Goal: Use online tool/utility: Utilize a website feature to perform a specific function

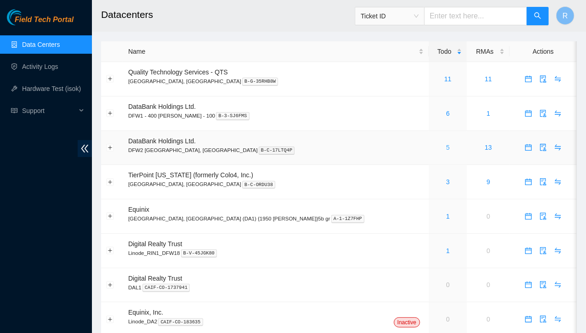
click at [446, 147] on link "5" at bounding box center [448, 147] width 4 height 7
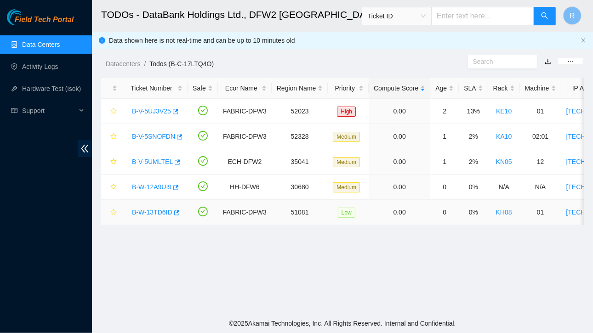
click at [154, 214] on link "B-W-13TD6ID" at bounding box center [152, 212] width 40 height 7
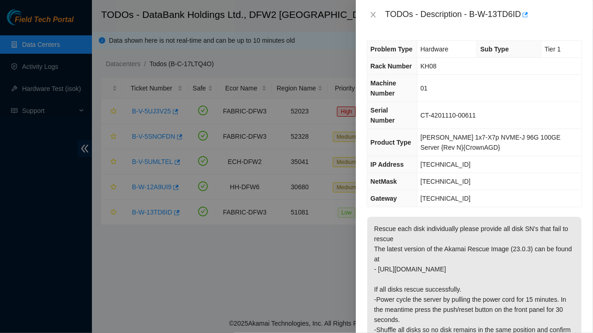
scroll to position [111, 0]
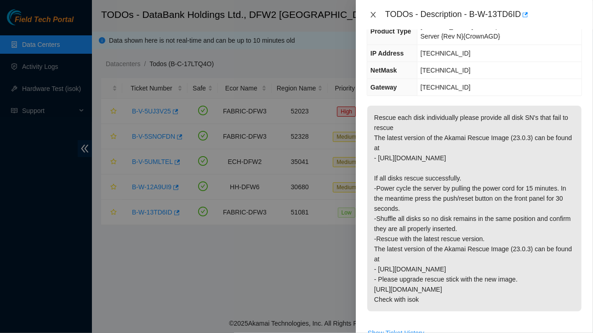
click at [377, 11] on button "Close" at bounding box center [373, 15] width 13 height 9
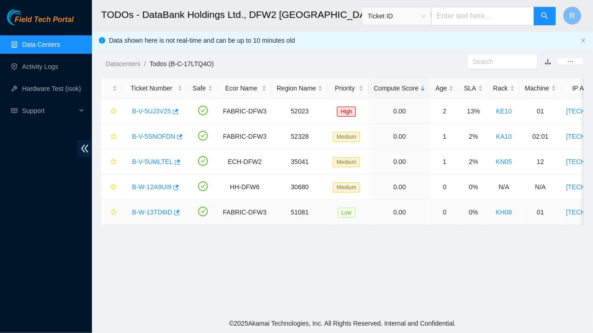
scroll to position [132, 0]
click at [164, 185] on link "B-W-12A9UI9" at bounding box center [152, 186] width 40 height 7
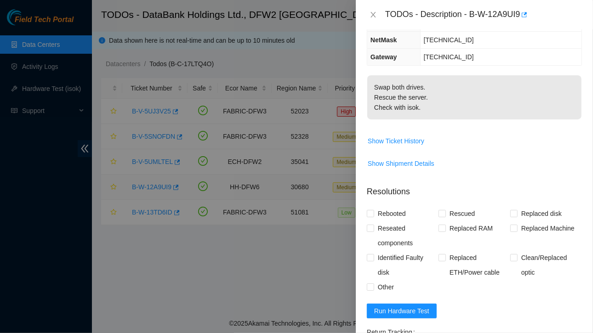
scroll to position [101, 0]
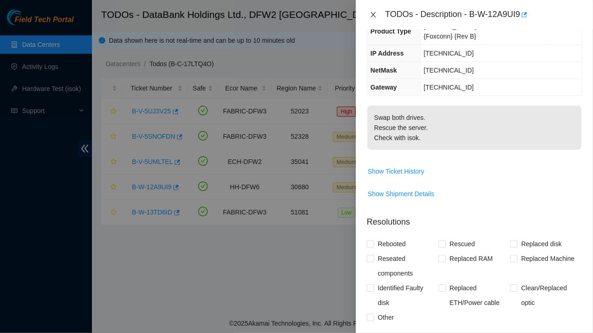
click at [372, 13] on icon "close" at bounding box center [373, 15] width 5 height 6
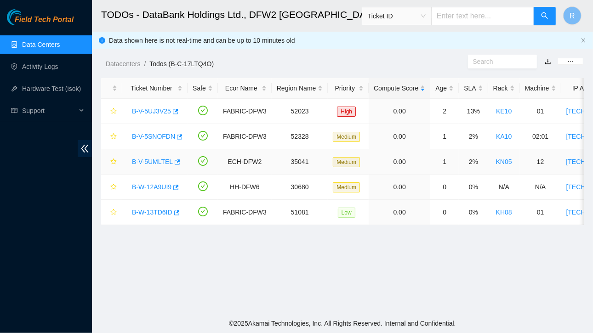
scroll to position [132, 0]
click at [161, 159] on link "B-V-5UMLTEL" at bounding box center [152, 161] width 41 height 7
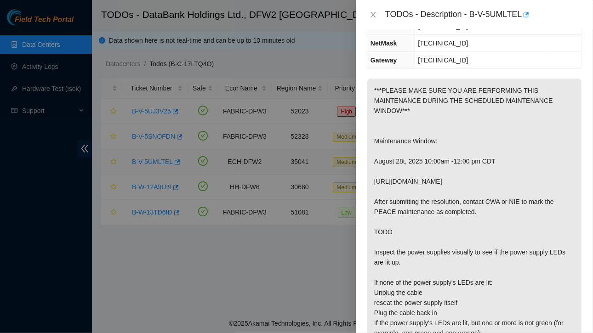
scroll to position [121, 0]
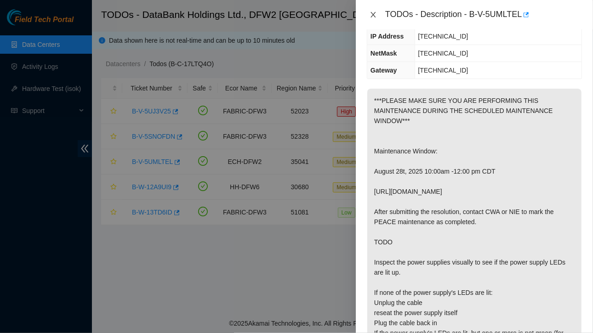
click at [374, 14] on icon "close" at bounding box center [373, 14] width 7 height 7
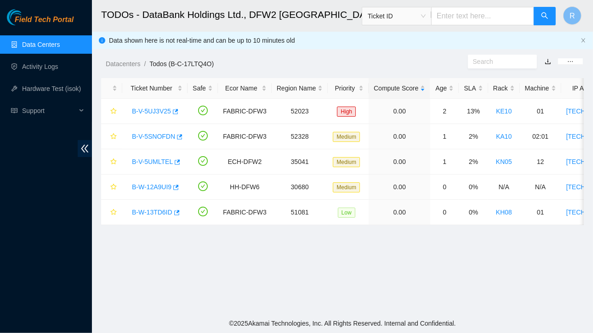
scroll to position [132, 0]
click at [154, 112] on link "B-V-5UJ3V25" at bounding box center [151, 111] width 39 height 7
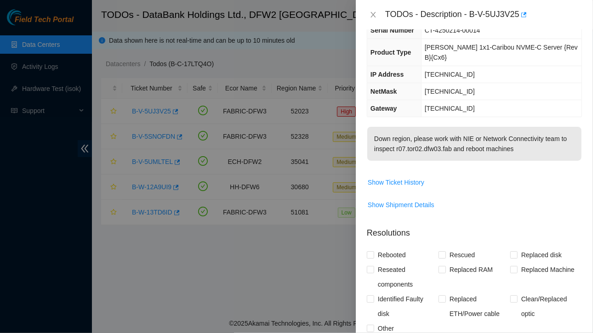
scroll to position [63, 0]
click at [411, 178] on span "Show Ticket History" at bounding box center [396, 183] width 57 height 10
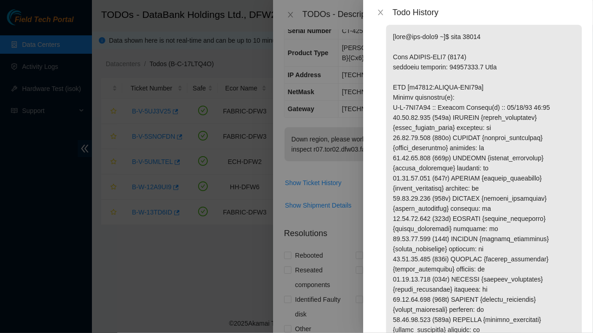
scroll to position [0, 0]
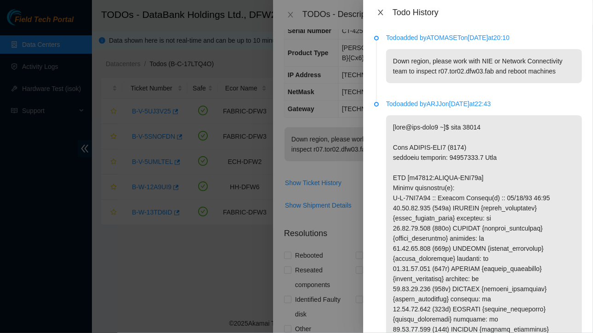
click at [381, 12] on icon "close" at bounding box center [380, 13] width 5 height 6
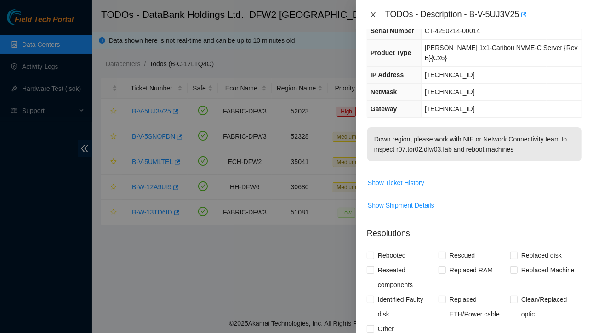
click at [372, 12] on icon "close" at bounding box center [373, 14] width 7 height 7
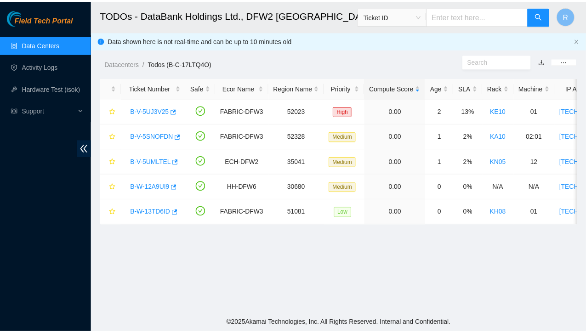
scroll to position [93, 0]
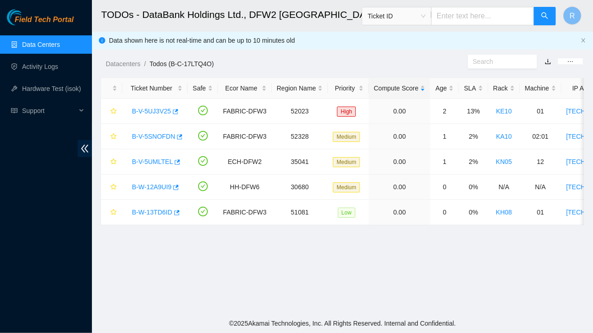
click at [40, 43] on link "Data Centers" at bounding box center [41, 44] width 38 height 7
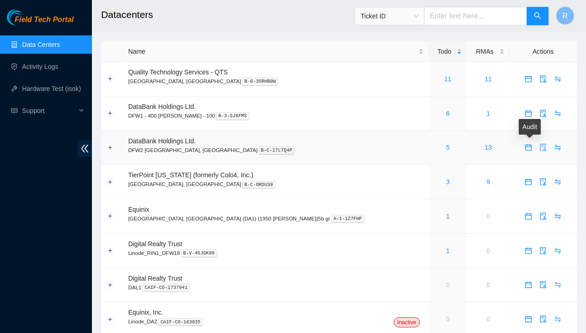
click at [540, 147] on icon "audit" at bounding box center [543, 147] width 7 height 7
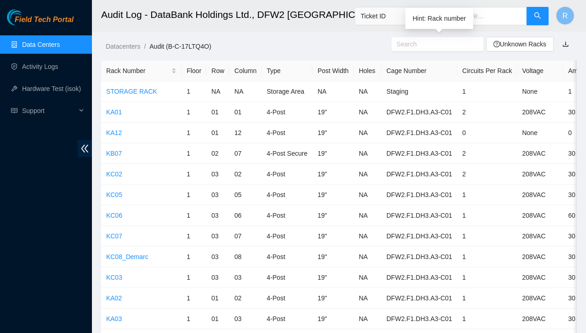
click at [440, 46] on input "text" at bounding box center [434, 44] width 74 height 10
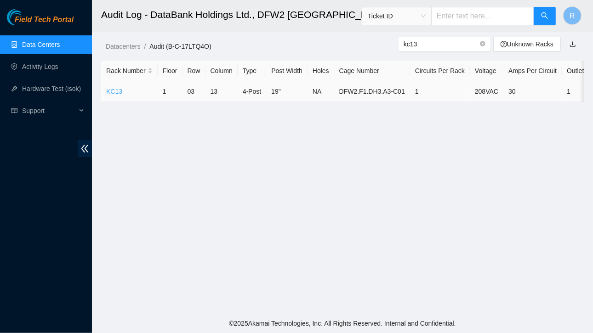
type input "kc13"
click at [115, 92] on link "KC13" at bounding box center [114, 91] width 16 height 7
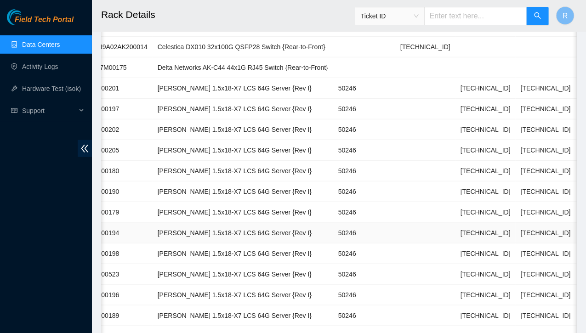
scroll to position [0, 224]
drag, startPoint x: 432, startPoint y: 106, endPoint x: 473, endPoint y: 112, distance: 41.4
click at [473, 112] on td "23.55.177.69" at bounding box center [486, 109] width 60 height 21
copy td "23.55.177.69"
click at [40, 91] on link "Hardware Test (isok)" at bounding box center [51, 88] width 59 height 7
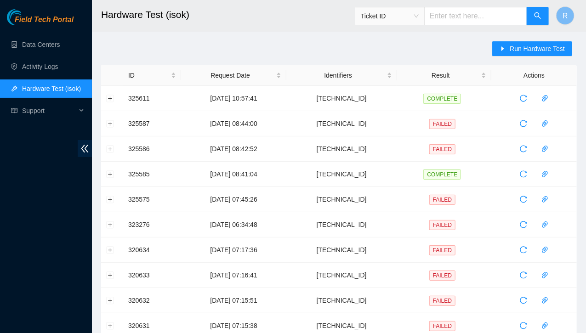
click at [449, 18] on input "text" at bounding box center [475, 16] width 103 height 18
drag, startPoint x: 521, startPoint y: 44, endPoint x: 284, endPoint y: 53, distance: 237.0
click at [284, 53] on div "Run Hardware Test ID Request Date Identifiers Result Actions 325611 21-08-2025 …" at bounding box center [339, 331] width 476 height 580
click at [514, 48] on span "Run Hardware Test" at bounding box center [537, 49] width 55 height 10
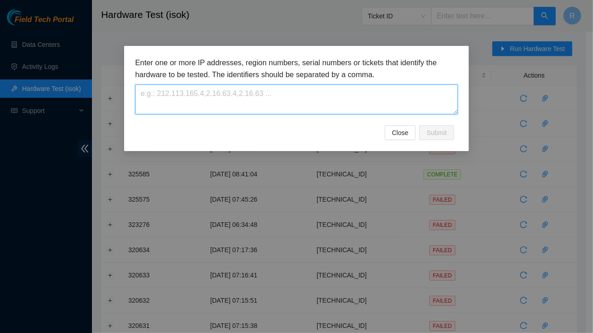
click at [261, 98] on textarea at bounding box center [296, 100] width 323 height 30
paste textarea "23.55.177.69"
click at [261, 98] on textarea "23.55.177.69" at bounding box center [296, 100] width 323 height 30
type textarea "23.55.177.69"
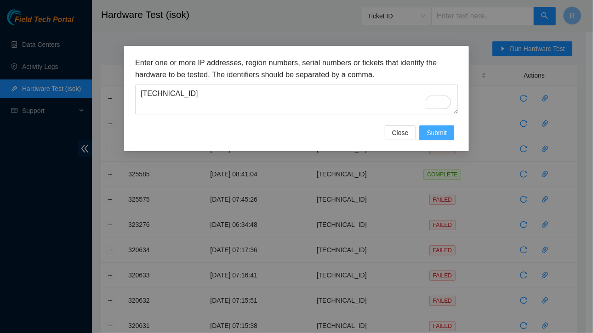
click at [438, 133] on span "Submit" at bounding box center [437, 133] width 20 height 10
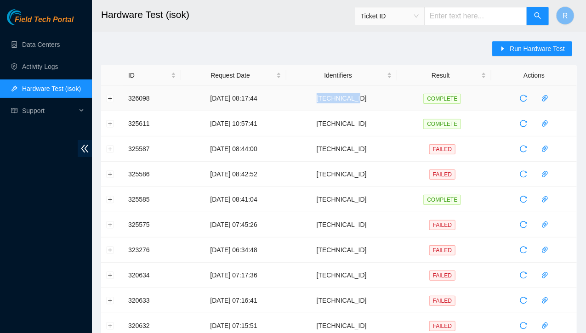
drag, startPoint x: 28, startPoint y: 0, endPoint x: 386, endPoint y: 100, distance: 372.1
click at [386, 100] on td "23.55.177.69" at bounding box center [341, 98] width 111 height 25
copy td "23.55.177.69"
click at [35, 45] on link "Data Centers" at bounding box center [41, 44] width 38 height 7
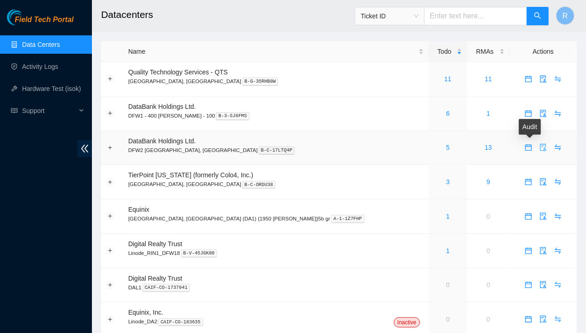
click at [540, 147] on icon "audit" at bounding box center [543, 147] width 7 height 7
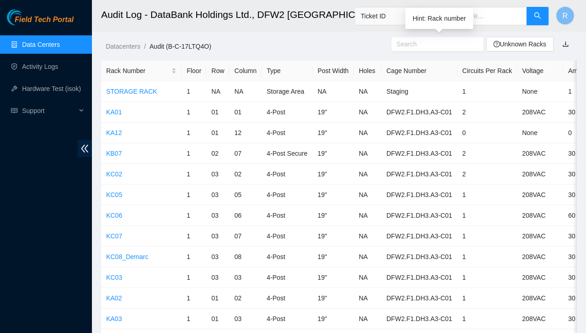
click at [413, 46] on input "text" at bounding box center [434, 44] width 74 height 10
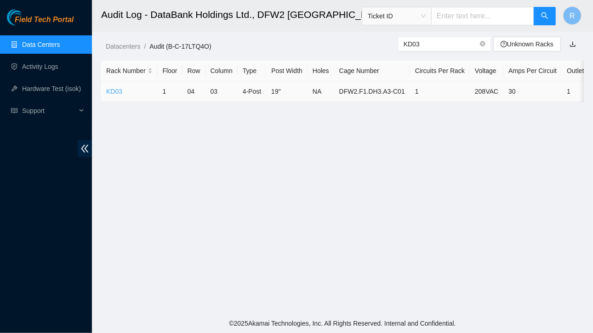
type input "KD03"
click at [113, 89] on link "KD03" at bounding box center [114, 91] width 16 height 7
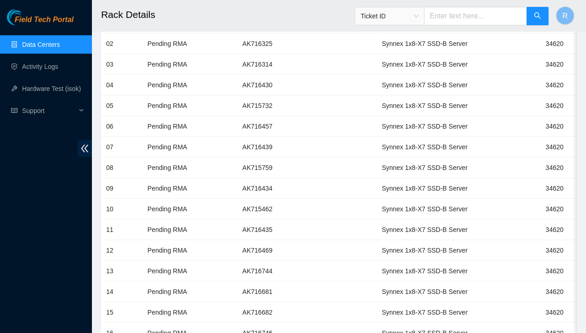
click at [452, 14] on input "text" at bounding box center [475, 16] width 103 height 18
type input "KD03"
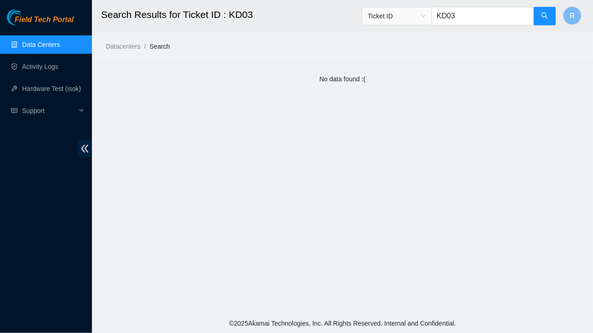
click at [39, 43] on link "Data Centers" at bounding box center [41, 44] width 38 height 7
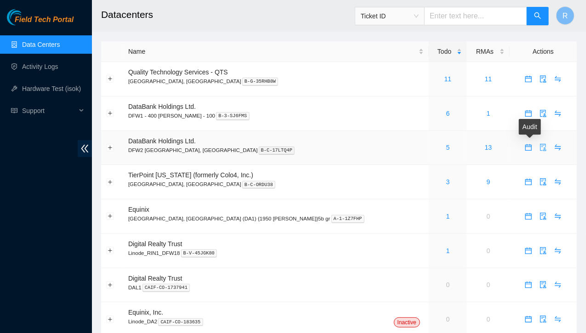
click at [540, 147] on icon "audit" at bounding box center [543, 147] width 7 height 7
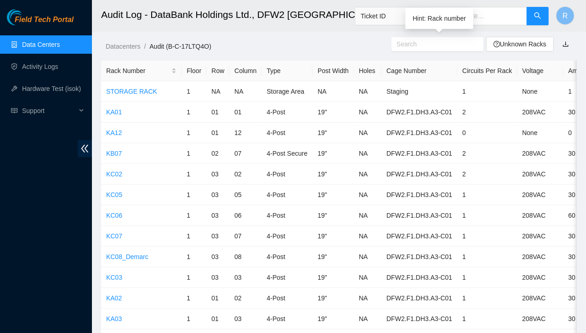
click at [442, 46] on input "text" at bounding box center [434, 44] width 74 height 10
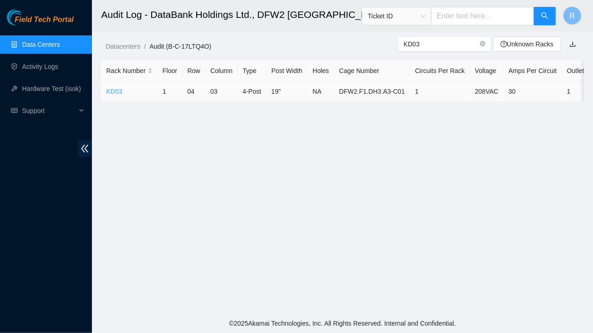
type input "KD03"
click at [115, 91] on link "KD03" at bounding box center [114, 91] width 16 height 7
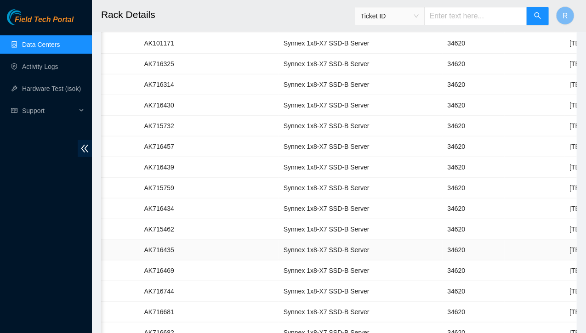
scroll to position [0, 149]
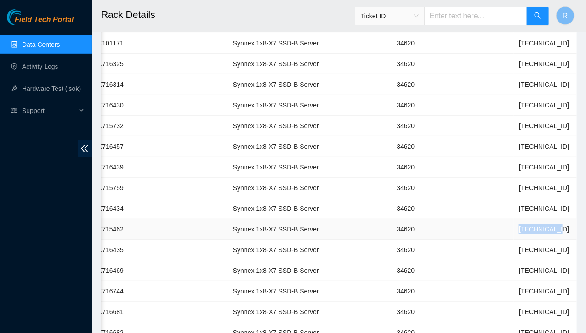
drag, startPoint x: 435, startPoint y: 224, endPoint x: 473, endPoint y: 227, distance: 38.3
click at [514, 227] on td "23.48.248.45" at bounding box center [544, 229] width 60 height 21
copy td "23.48.248.45"
click at [47, 91] on link "Hardware Test (isok)" at bounding box center [51, 88] width 59 height 7
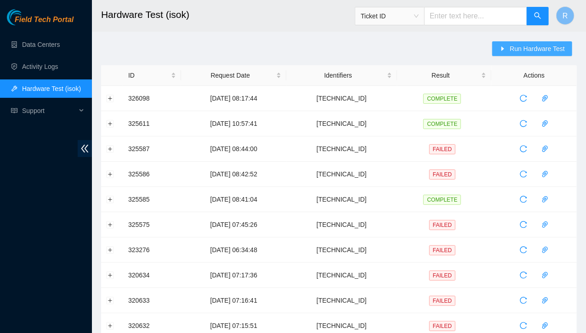
click at [543, 51] on span "Run Hardware Test" at bounding box center [537, 49] width 55 height 10
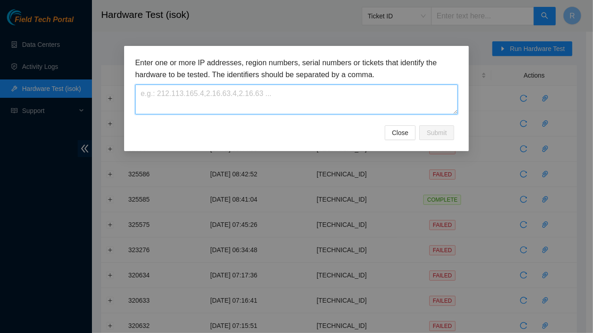
click at [257, 105] on textarea at bounding box center [296, 100] width 323 height 30
paste textarea "23.48.248.45"
type textarea "23.48.248.45"
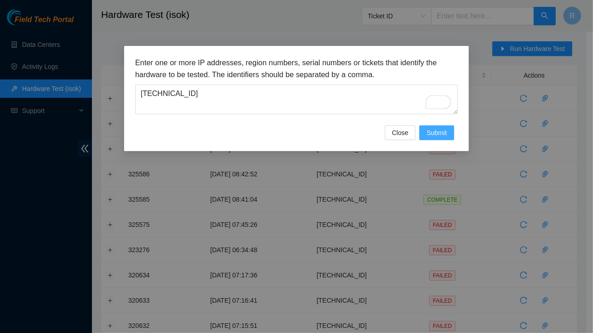
click at [431, 137] on span "Submit" at bounding box center [437, 133] width 20 height 10
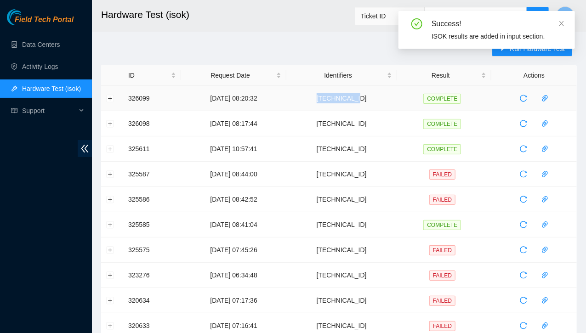
drag, startPoint x: 336, startPoint y: 98, endPoint x: 379, endPoint y: 94, distance: 43.4
click at [379, 94] on td "23.48.248.45" at bounding box center [341, 98] width 111 height 25
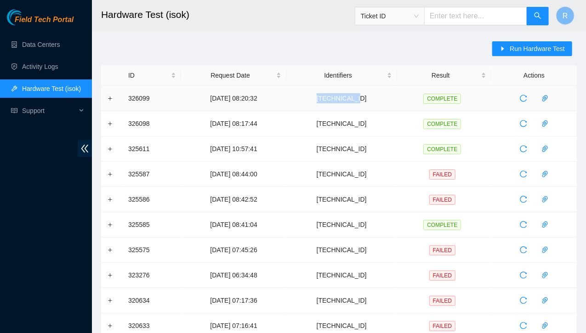
copy td "23.48.248.45"
click at [42, 44] on link "Data Centers" at bounding box center [41, 44] width 38 height 7
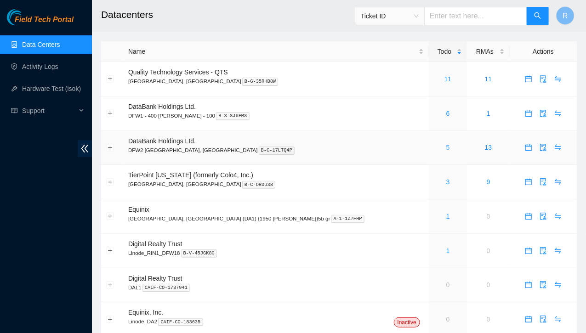
click at [446, 147] on link "5" at bounding box center [448, 147] width 4 height 7
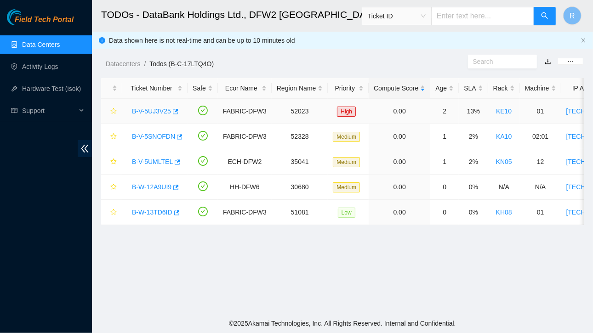
click at [158, 112] on link "B-V-5UJ3V25" at bounding box center [151, 111] width 39 height 7
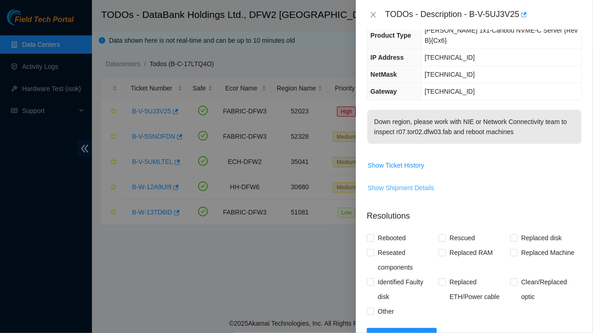
scroll to position [75, 0]
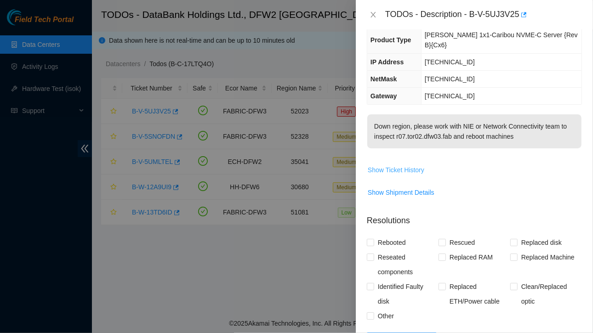
click at [400, 165] on span "Show Ticket History" at bounding box center [396, 170] width 57 height 10
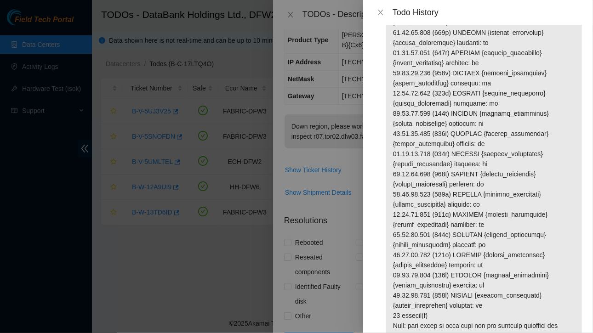
scroll to position [260, 0]
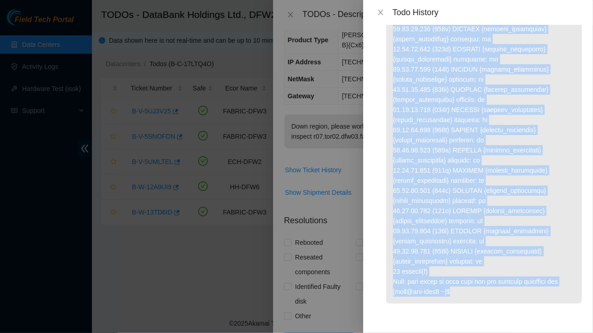
drag, startPoint x: 395, startPoint y: 126, endPoint x: 504, endPoint y: 303, distance: 207.9
click at [504, 303] on p at bounding box center [484, 79] width 196 height 449
copy p "arjj@lsg-intl2 ~]$ maka 52023 Ecor FABRIC-DFW3 (9883) contract capacity: 144000…"
click at [383, 9] on icon "close" at bounding box center [380, 12] width 7 height 7
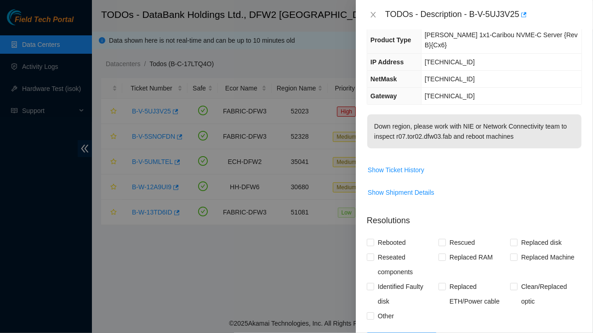
click at [41, 68] on div at bounding box center [296, 166] width 593 height 333
click at [374, 13] on icon "close" at bounding box center [373, 14] width 7 height 7
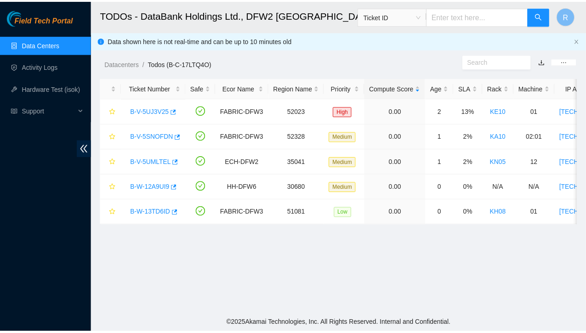
scroll to position [105, 0]
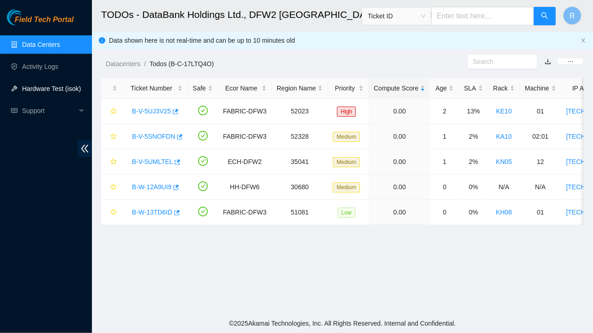
click at [46, 91] on link "Hardware Test (isok)" at bounding box center [51, 88] width 59 height 7
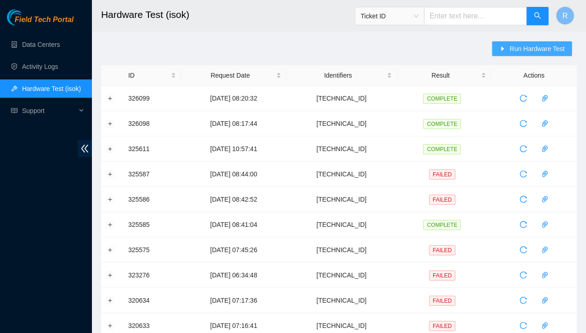
click at [533, 48] on span "Run Hardware Test" at bounding box center [537, 49] width 55 height 10
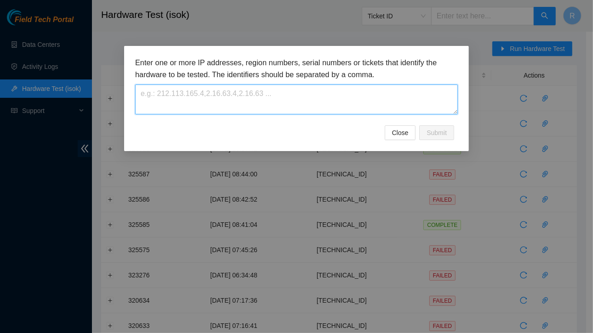
click at [245, 97] on textarea at bounding box center [296, 100] width 323 height 30
paste textarea "23.59.73.231"
type textarea "23.59.73.231"
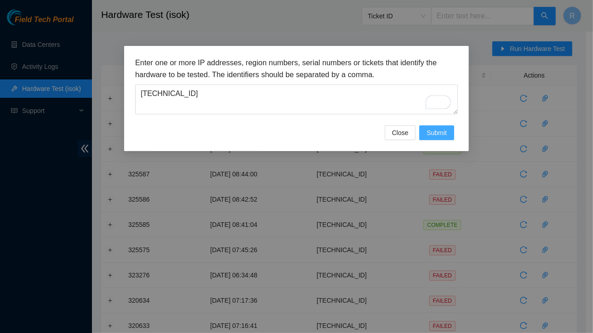
click at [435, 135] on span "Submit" at bounding box center [437, 133] width 20 height 10
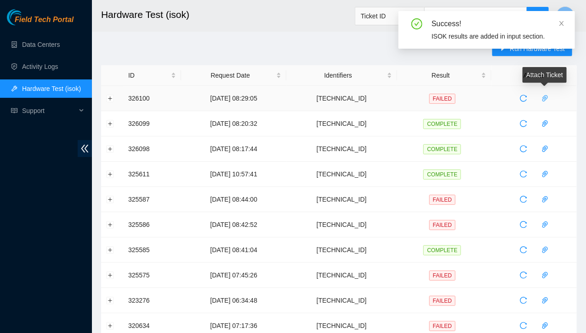
click at [543, 95] on icon "paper-clip" at bounding box center [545, 98] width 7 height 7
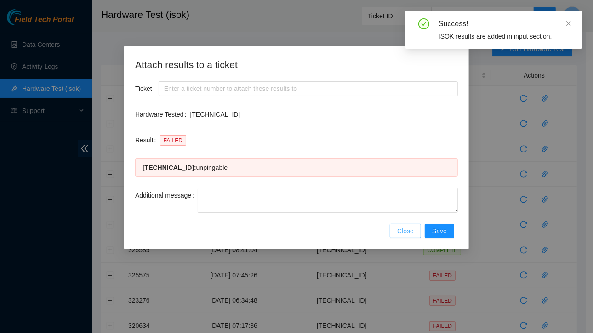
click at [414, 233] on span "Close" at bounding box center [405, 231] width 17 height 10
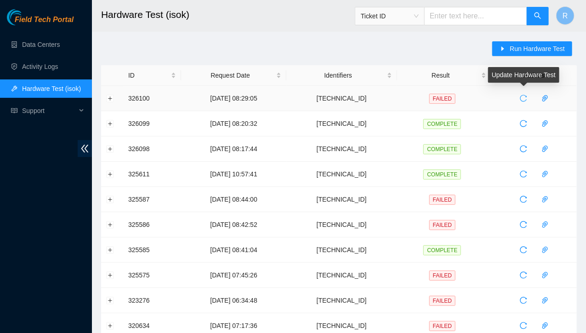
click at [524, 100] on icon "reload" at bounding box center [523, 98] width 7 height 7
